Goal: Information Seeking & Learning: Learn about a topic

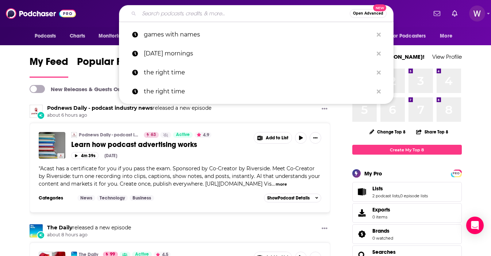
click at [234, 13] on input "Search podcasts, credits, & more..." at bounding box center [244, 14] width 211 height 12
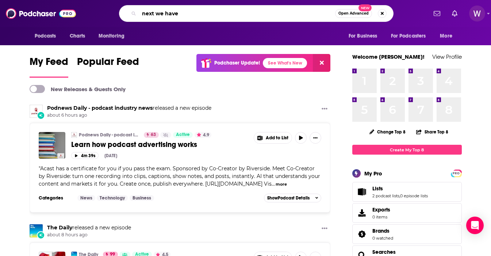
type input "next we have"
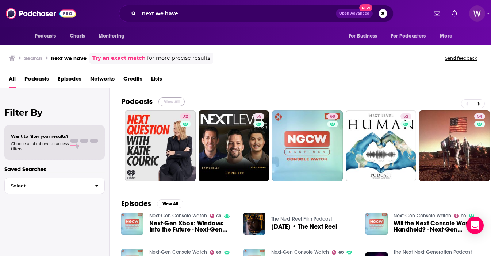
click at [172, 101] on button "View All" at bounding box center [171, 101] width 26 height 9
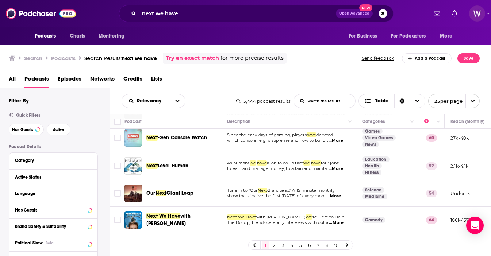
scroll to position [68, 0]
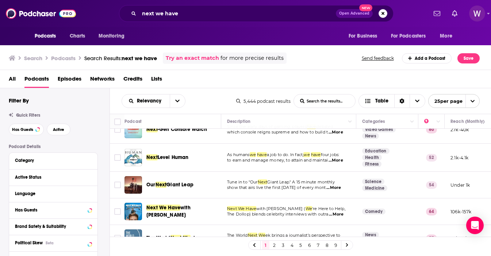
click at [195, 207] on div "Podcasts Charts Monitoring next we have Open Advanced New For Business For Podc…" at bounding box center [245, 128] width 491 height 256
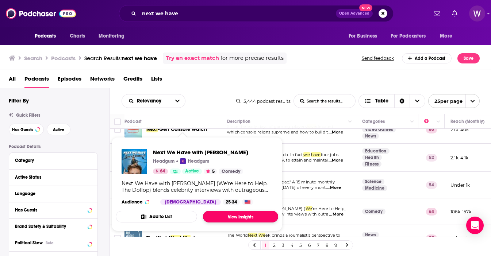
click at [222, 219] on link "View Insights" at bounding box center [240, 217] width 75 height 12
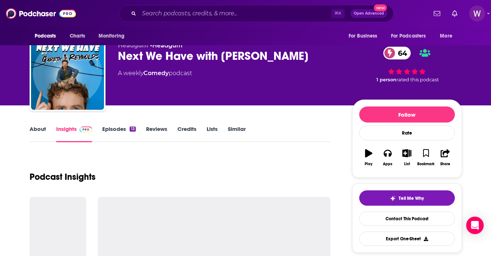
scroll to position [16, 0]
